Goal: Task Accomplishment & Management: Manage account settings

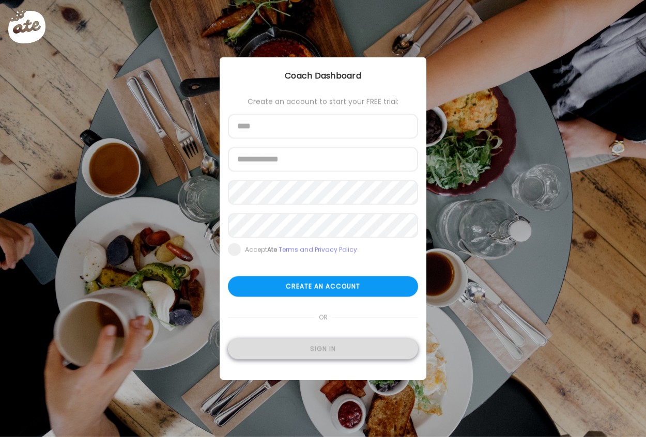
click at [334, 345] on div "Sign in" at bounding box center [323, 349] width 190 height 21
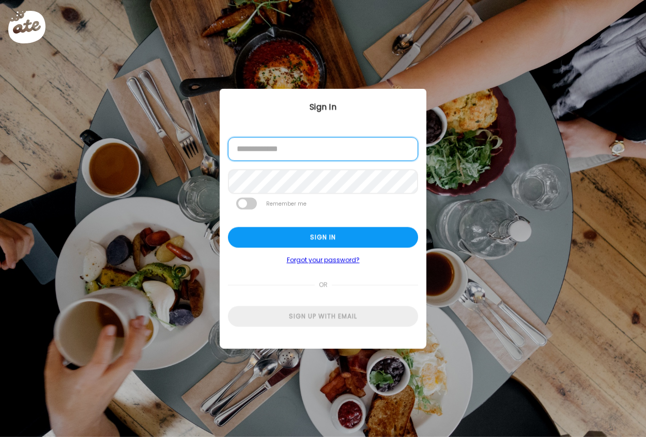
click at [304, 154] on input "email" at bounding box center [323, 149] width 190 height 24
type input "**********"
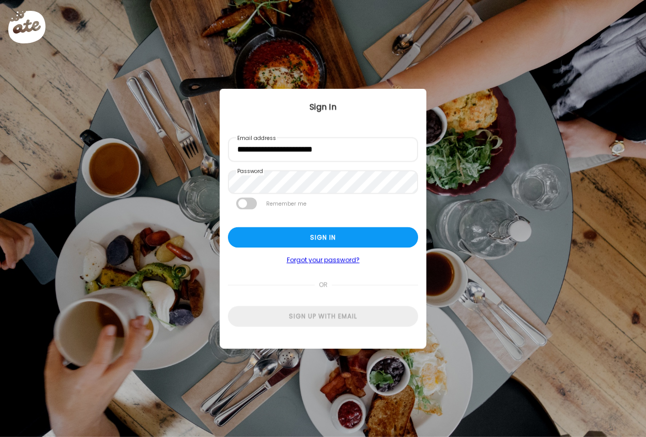
drag, startPoint x: 351, startPoint y: 233, endPoint x: 571, endPoint y: 139, distance: 238.9
click at [351, 233] on div "Sign in" at bounding box center [323, 237] width 190 height 21
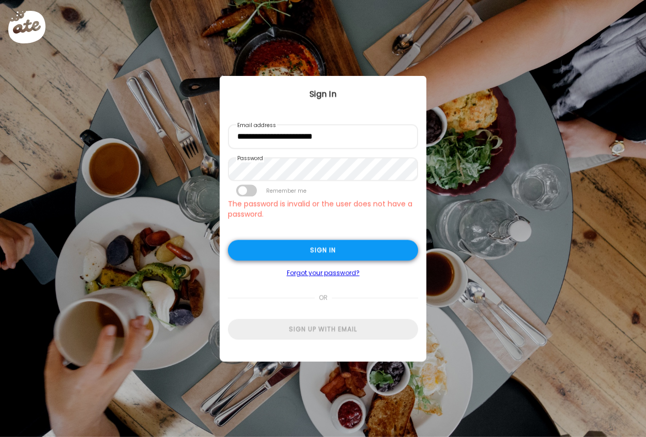
click at [315, 253] on div "Sign in" at bounding box center [323, 250] width 190 height 21
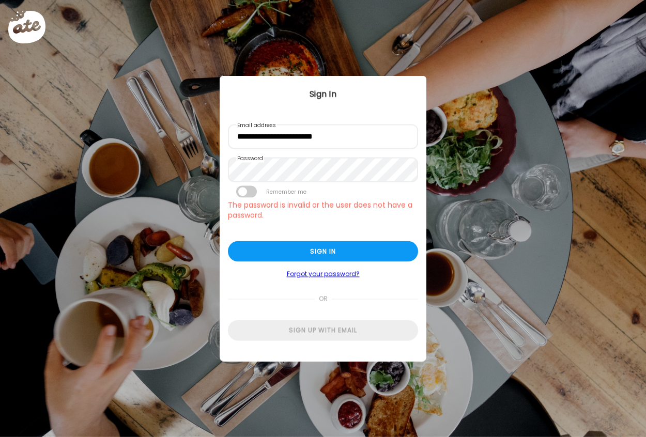
type input "**********"
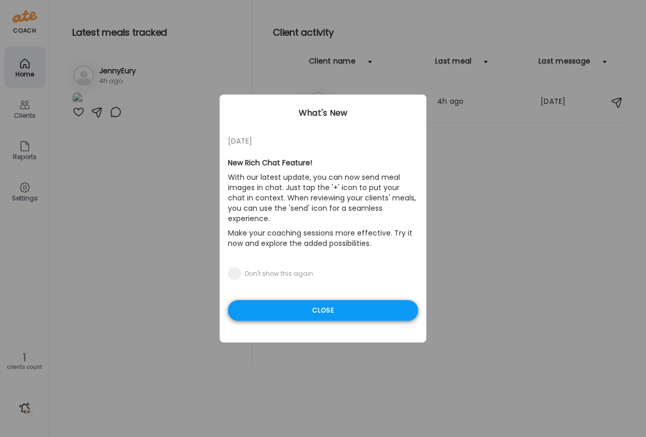
click at [347, 303] on div "Close" at bounding box center [323, 310] width 190 height 21
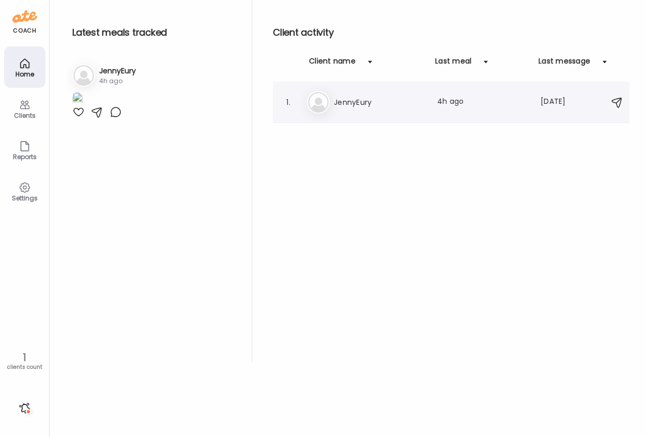
click at [363, 102] on h3 "JennyEury" at bounding box center [379, 102] width 91 height 12
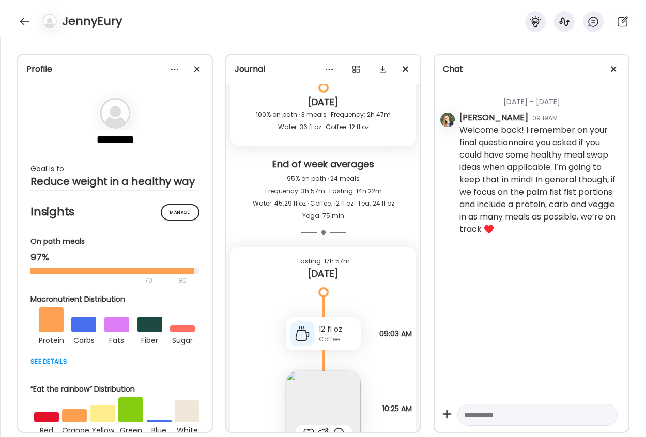
scroll to position [15876, 0]
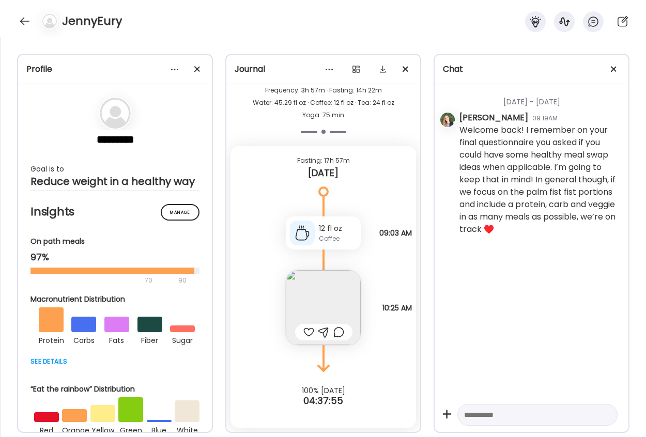
click at [326, 303] on img at bounding box center [323, 307] width 75 height 75
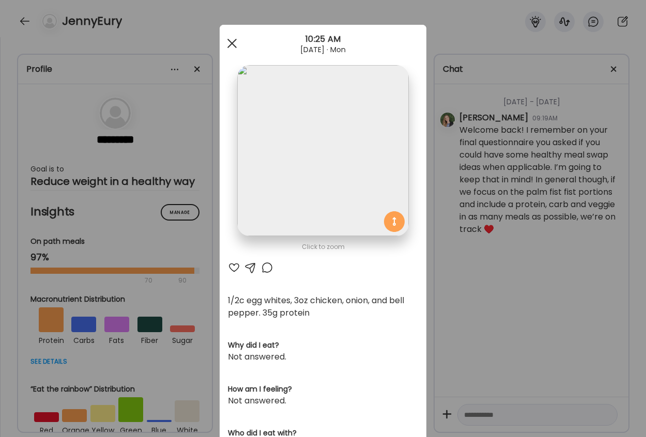
click at [223, 47] on div at bounding box center [232, 43] width 21 height 21
